Goal: Task Accomplishment & Management: Use online tool/utility

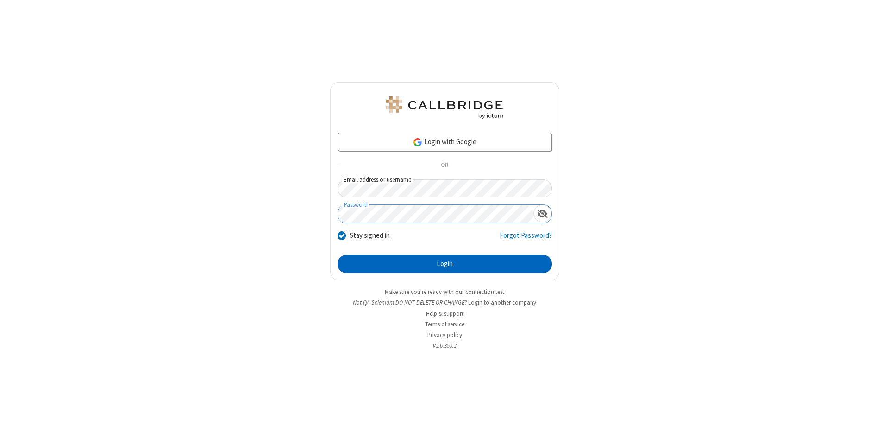
click at [445, 264] on button "Login" at bounding box center [445, 264] width 214 height 19
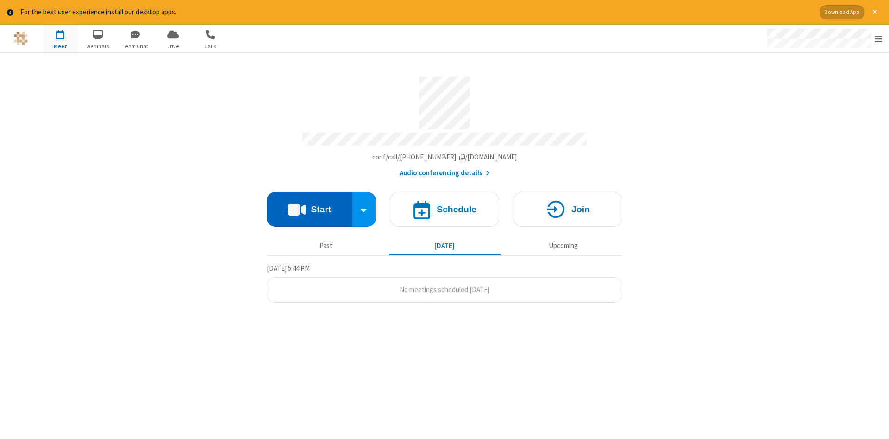
click at [309, 206] on button "Start" at bounding box center [310, 209] width 86 height 35
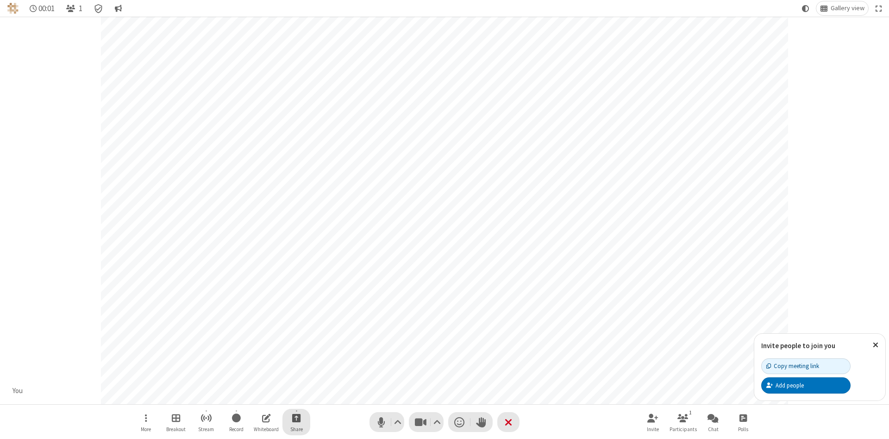
click at [296, 417] on span "Start sharing" at bounding box center [296, 418] width 9 height 12
click at [259, 395] on span "Share my screen" at bounding box center [259, 396] width 11 height 8
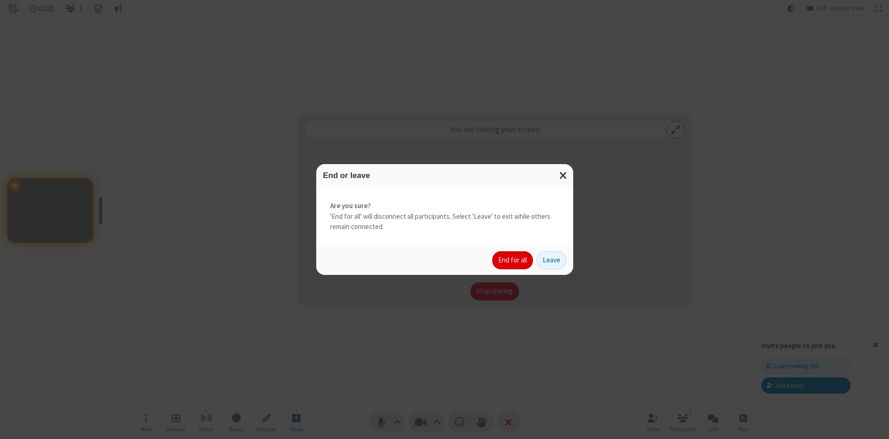
click at [513, 260] on button "End for all" at bounding box center [512, 260] width 41 height 19
